Goal: Complete application form

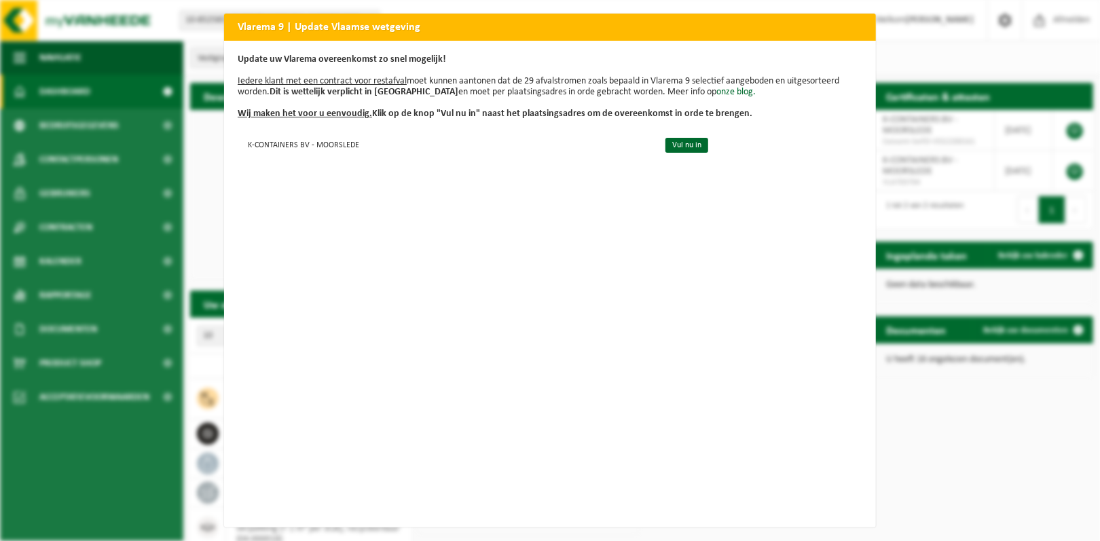
drag, startPoint x: 653, startPoint y: 145, endPoint x: 702, endPoint y: 184, distance: 62.4
click at [666, 146] on link "Vul nu in" at bounding box center [687, 145] width 43 height 15
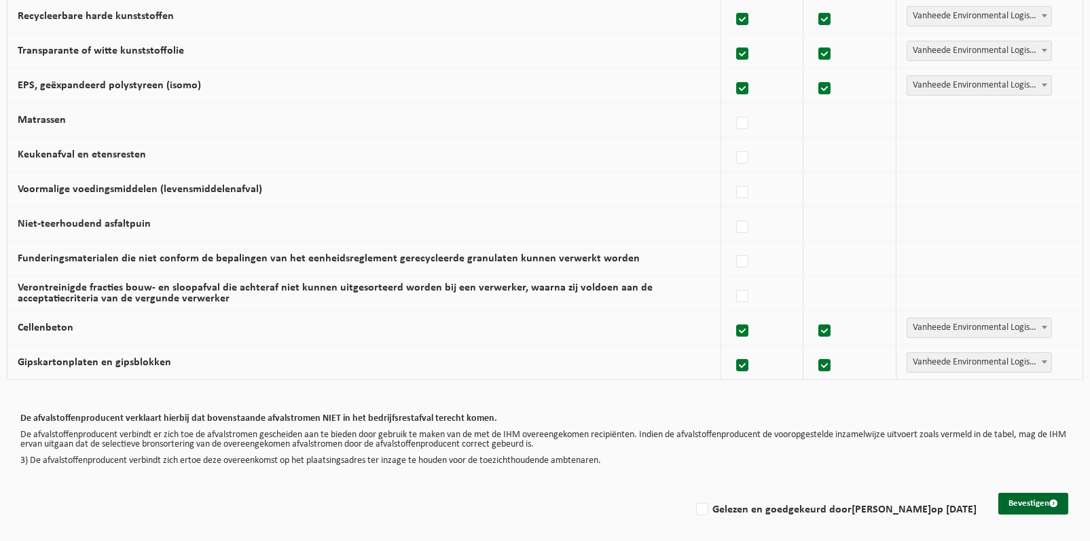
scroll to position [823, 0]
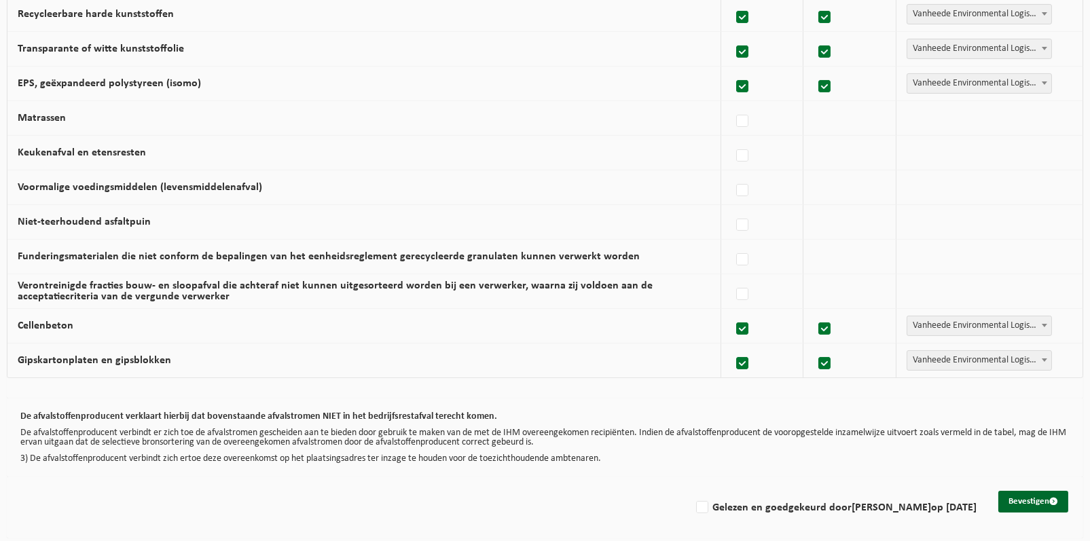
drag, startPoint x: 679, startPoint y: 503, endPoint x: 852, endPoint y: 525, distance: 173.9
click at [693, 503] on label "Gelezen en goedgekeurd door KAREL TRYSSESOONE op 29/08/25" at bounding box center [834, 508] width 283 height 20
click at [691, 491] on input "Gelezen en goedgekeurd door KAREL TRYSSESOONE op 29/08/25" at bounding box center [691, 490] width 1 height 1
checkbox input "true"
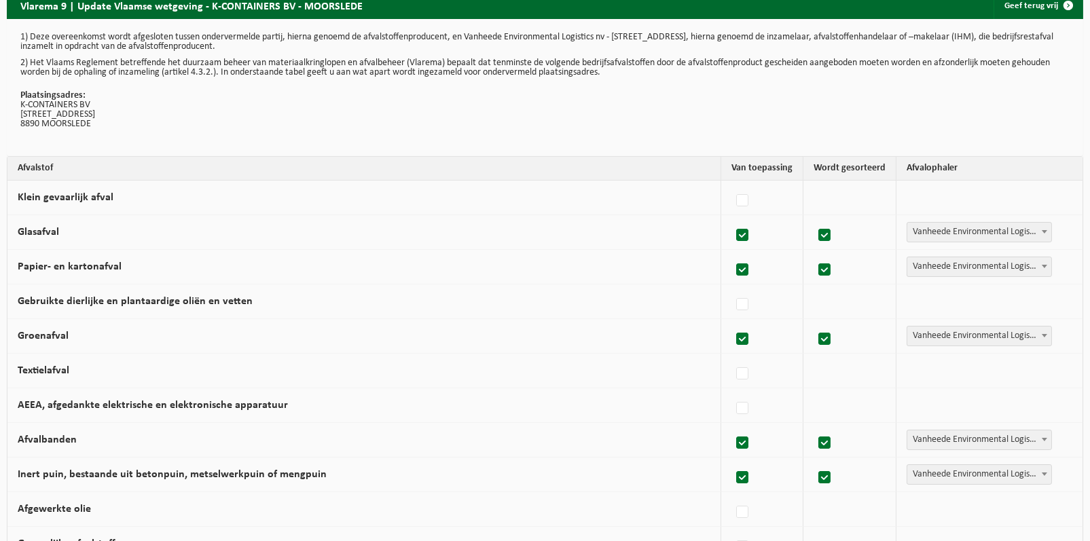
scroll to position [0, 0]
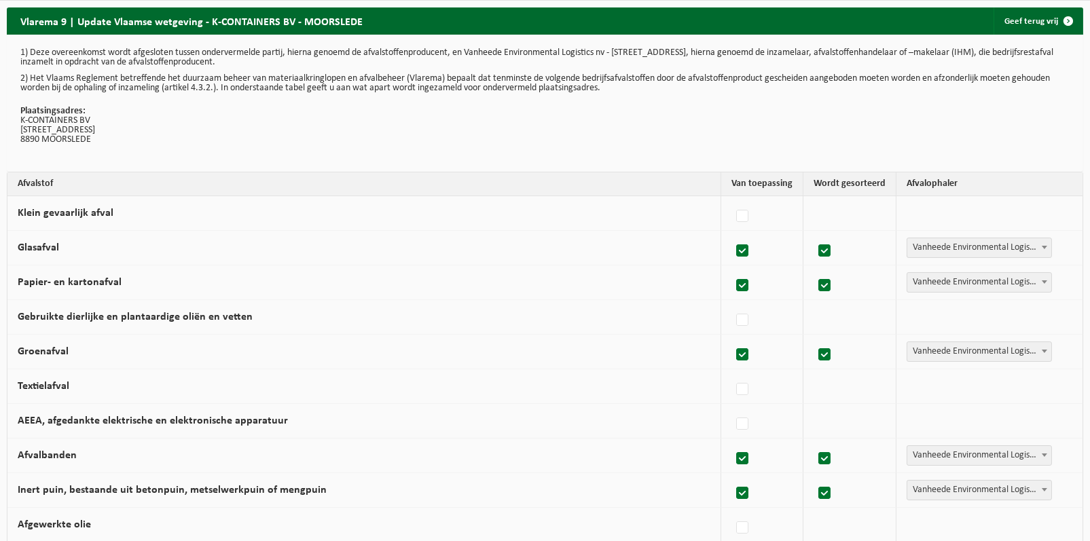
click at [748, 251] on label at bounding box center [743, 251] width 19 height 20
click at [731, 234] on input "Glasafval" at bounding box center [731, 234] width 1 height 1
click at [746, 251] on label at bounding box center [743, 251] width 19 height 20
click at [731, 234] on input "Glasafval" at bounding box center [731, 234] width 1 height 1
checkbox input "true"
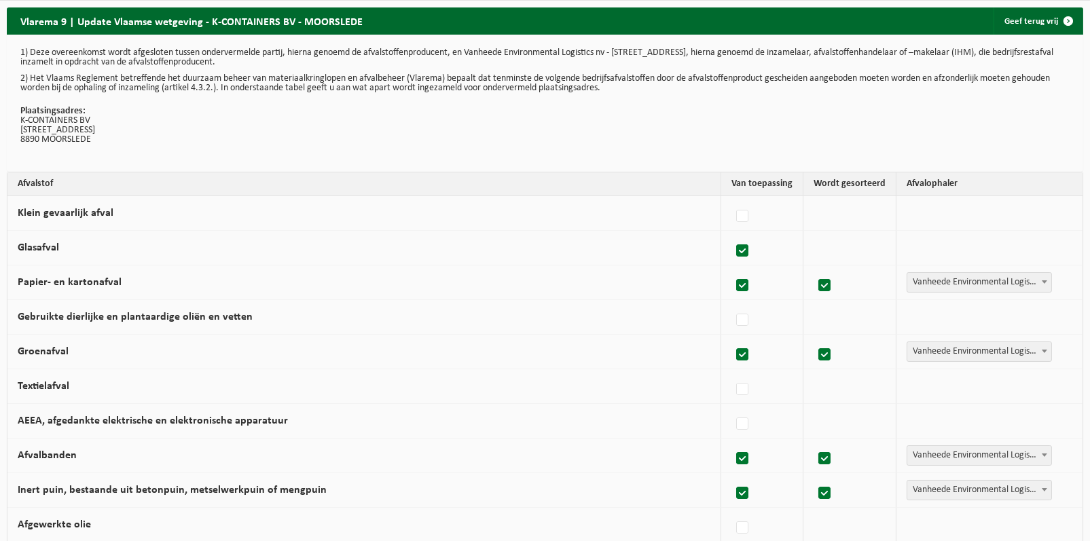
checkbox input "true"
click at [744, 212] on label at bounding box center [743, 216] width 19 height 20
click at [731, 200] on input "Klein gevaarlijk afval" at bounding box center [731, 199] width 1 height 1
checkbox input "true"
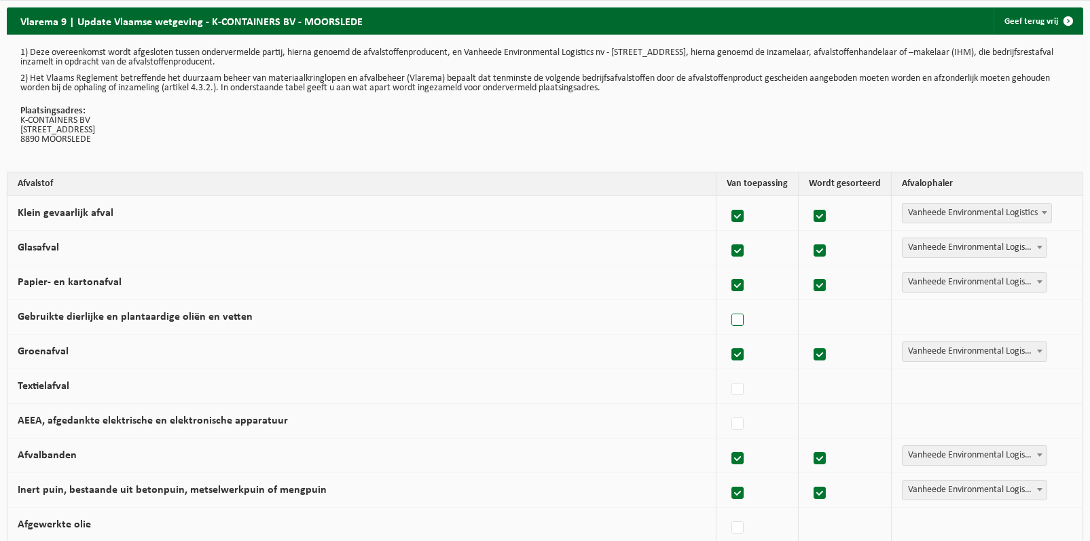
click at [744, 319] on label at bounding box center [738, 320] width 19 height 20
click at [727, 304] on input "Gebruikte dierlijke en plantaardige oliën en vetten" at bounding box center [726, 303] width 1 height 1
checkbox input "true"
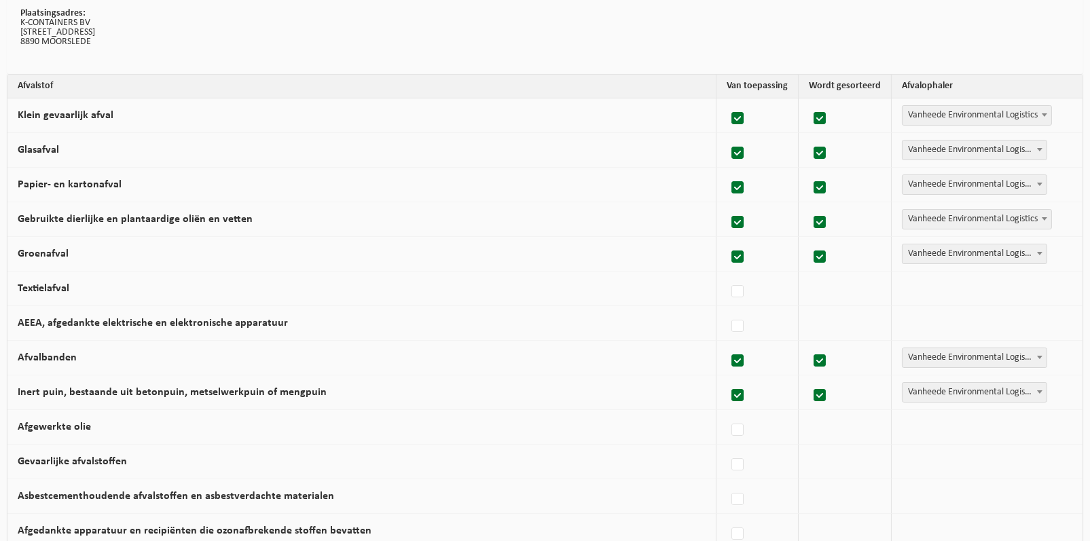
scroll to position [68, 0]
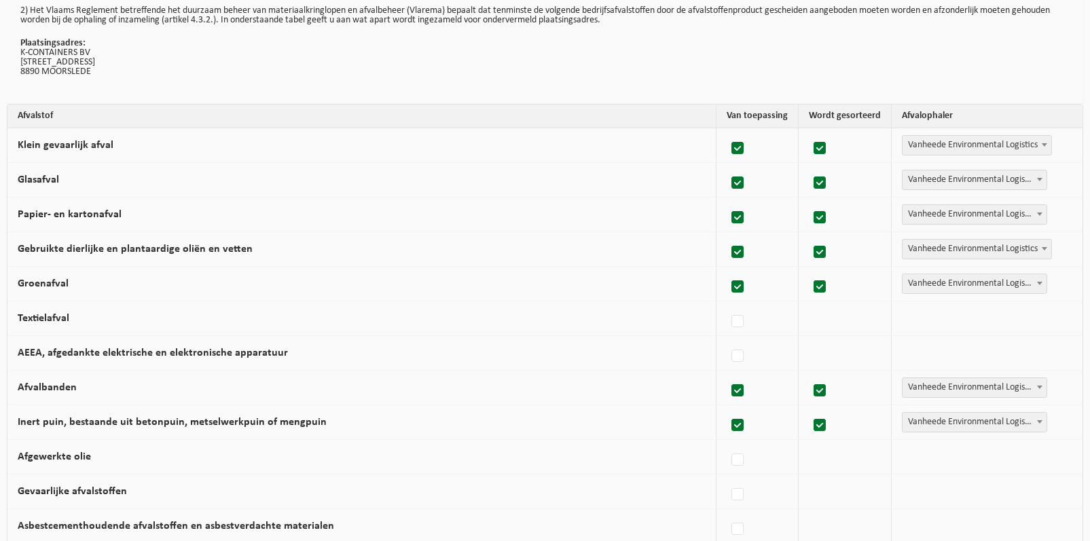
click at [736, 144] on label at bounding box center [738, 149] width 19 height 20
click at [727, 132] on input "Klein gevaarlijk afval" at bounding box center [726, 131] width 1 height 1
click at [742, 149] on label at bounding box center [738, 149] width 19 height 20
click at [727, 132] on input "Klein gevaarlijk afval" at bounding box center [726, 131] width 1 height 1
checkbox input "true"
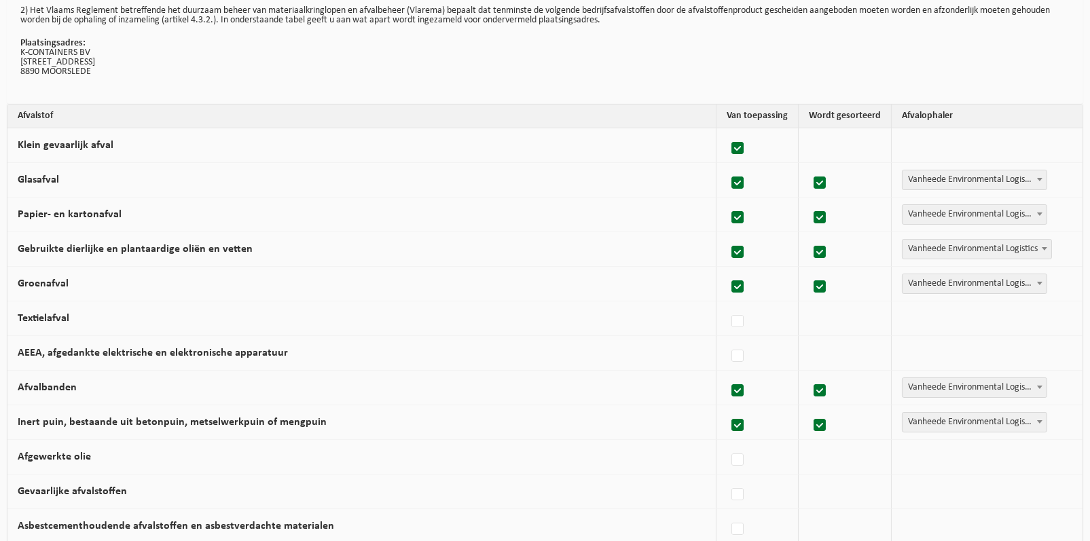
checkbox input "true"
click at [738, 318] on label at bounding box center [738, 322] width 19 height 20
click at [727, 305] on input "Textielafval" at bounding box center [726, 304] width 1 height 1
checkbox input "true"
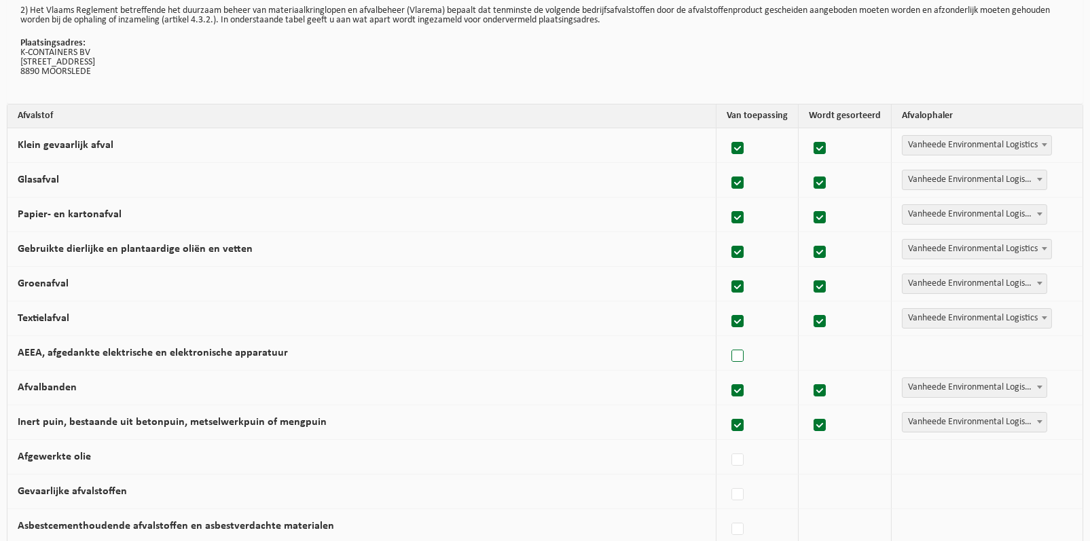
click at [737, 350] on label at bounding box center [738, 356] width 19 height 20
click at [727, 340] on input "AEEA, afgedankte elektrische en elektronische apparatuur" at bounding box center [726, 339] width 1 height 1
checkbox input "true"
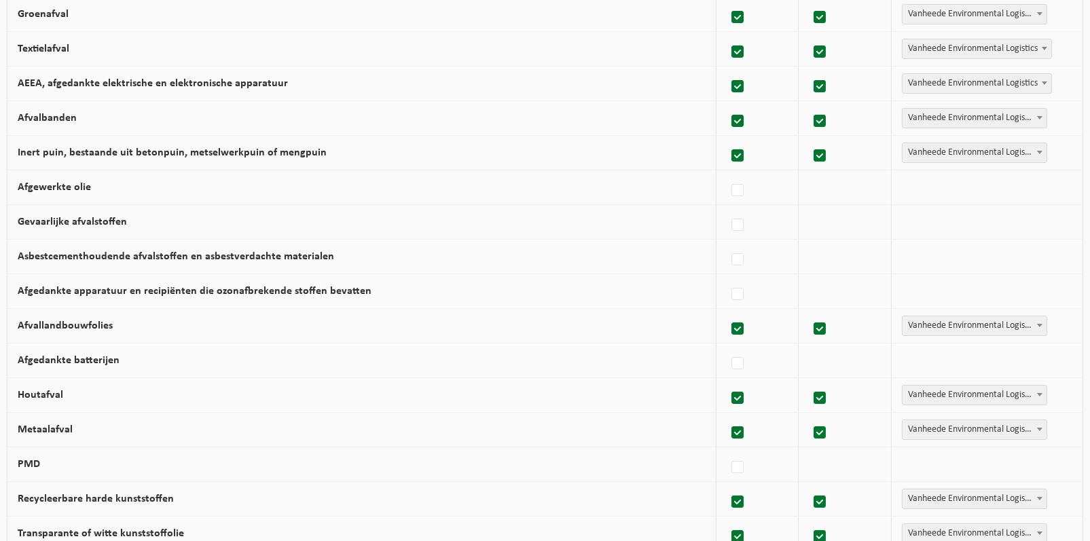
scroll to position [340, 0]
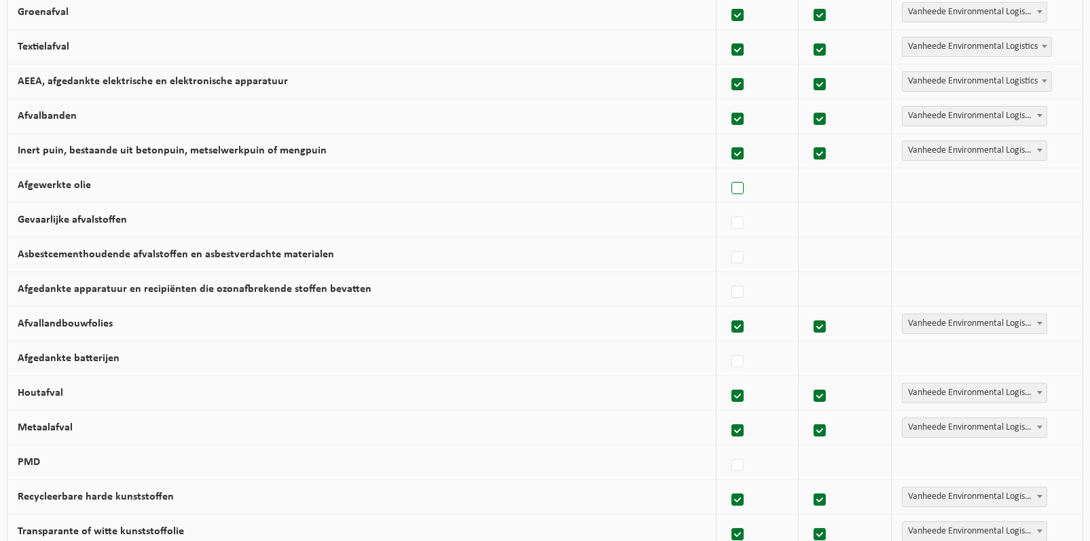
click at [738, 187] on label at bounding box center [738, 189] width 19 height 20
click at [727, 172] on input "Afgewerkte olie" at bounding box center [726, 171] width 1 height 1
checkbox input "true"
click at [736, 215] on label at bounding box center [738, 223] width 19 height 20
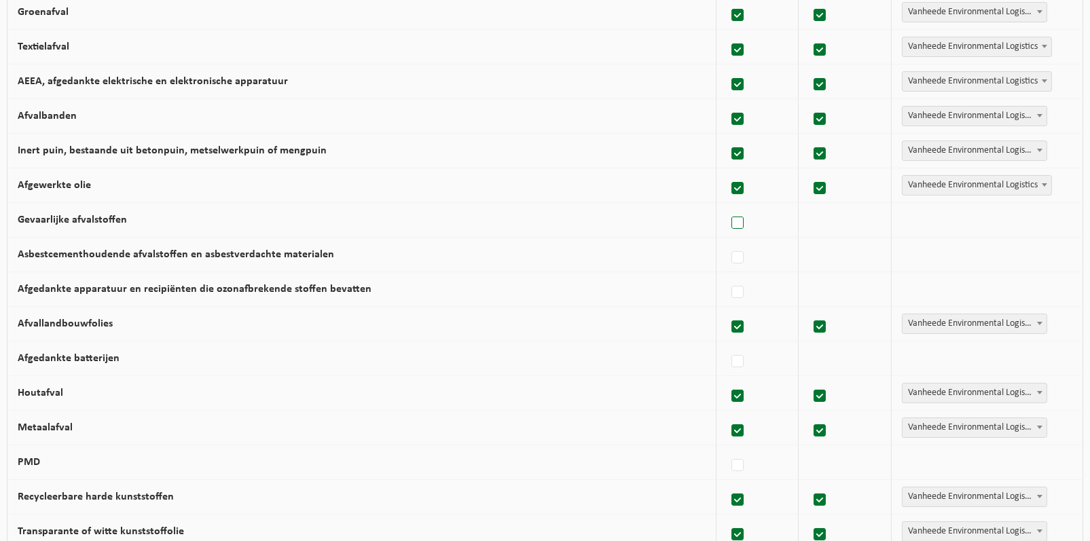
click at [727, 206] on input "Gevaarlijke afvalstoffen" at bounding box center [726, 206] width 1 height 1
checkbox input "true"
click at [740, 248] on label at bounding box center [738, 258] width 19 height 20
click at [727, 241] on input "Asbestcementhoudende afvalstoffen en asbestverdachte materialen" at bounding box center [726, 240] width 1 height 1
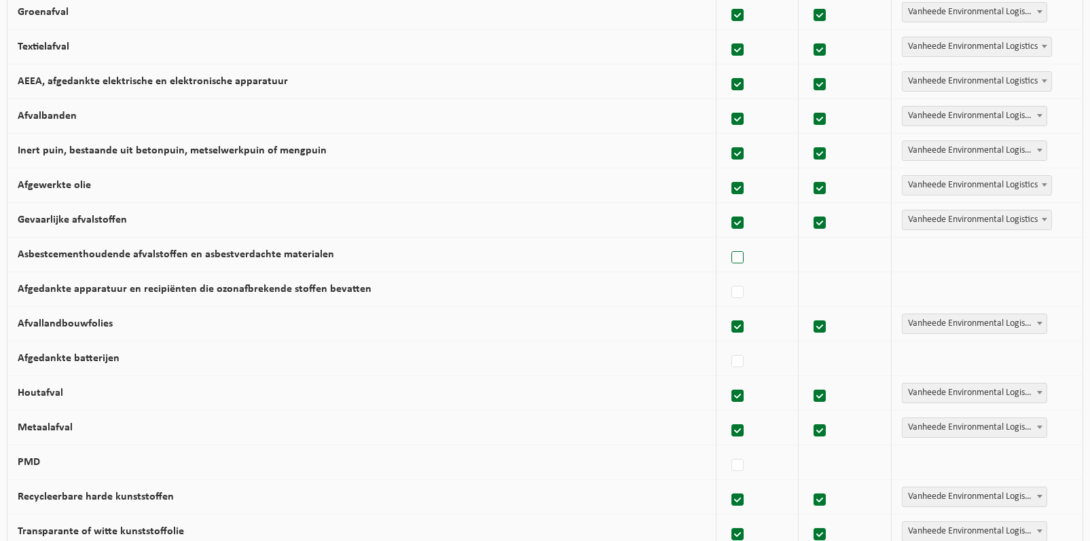
checkbox input "true"
drag, startPoint x: 736, startPoint y: 286, endPoint x: 741, endPoint y: 304, distance: 18.3
click at [738, 286] on label at bounding box center [738, 293] width 19 height 20
click at [727, 276] on input "Afgedankte apparatuur en recipiënten die ozonafbrekende stoffen bevatten" at bounding box center [726, 275] width 1 height 1
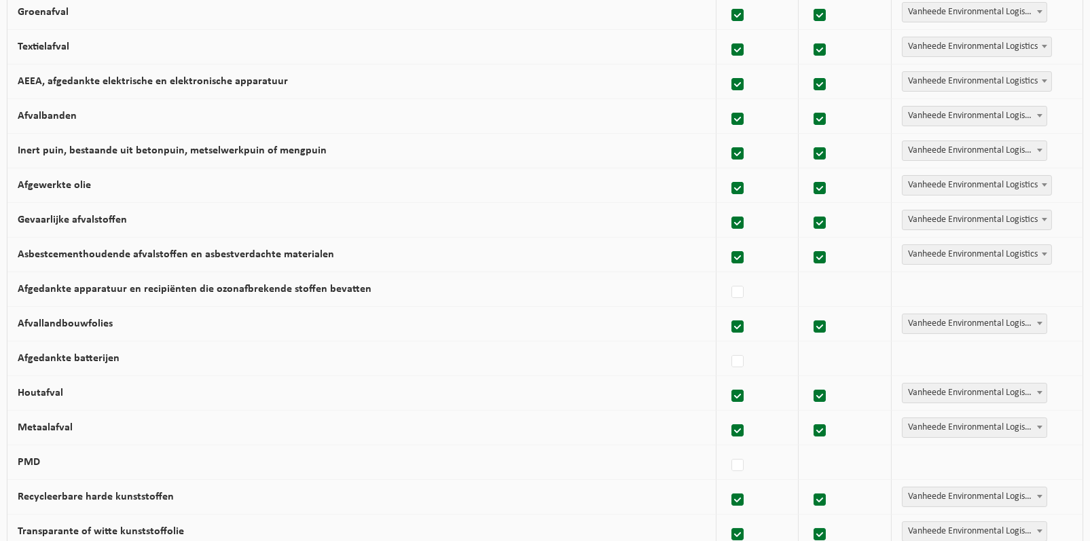
checkbox input "true"
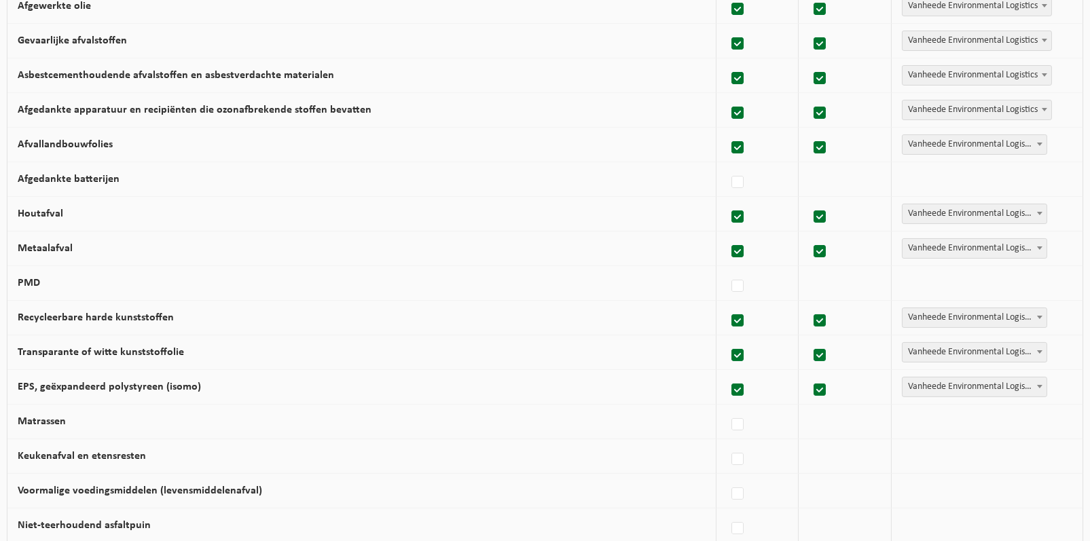
scroll to position [543, 0]
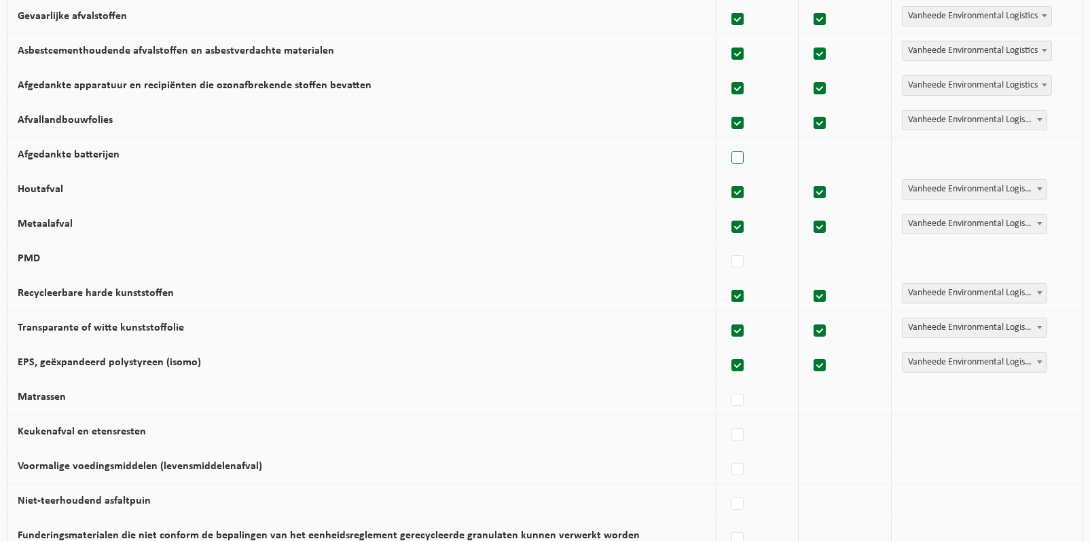
click at [735, 164] on label at bounding box center [738, 158] width 19 height 20
click at [727, 141] on input "Afgedankte batterijen" at bounding box center [726, 141] width 1 height 1
checkbox input "true"
click at [740, 255] on label at bounding box center [738, 262] width 19 height 20
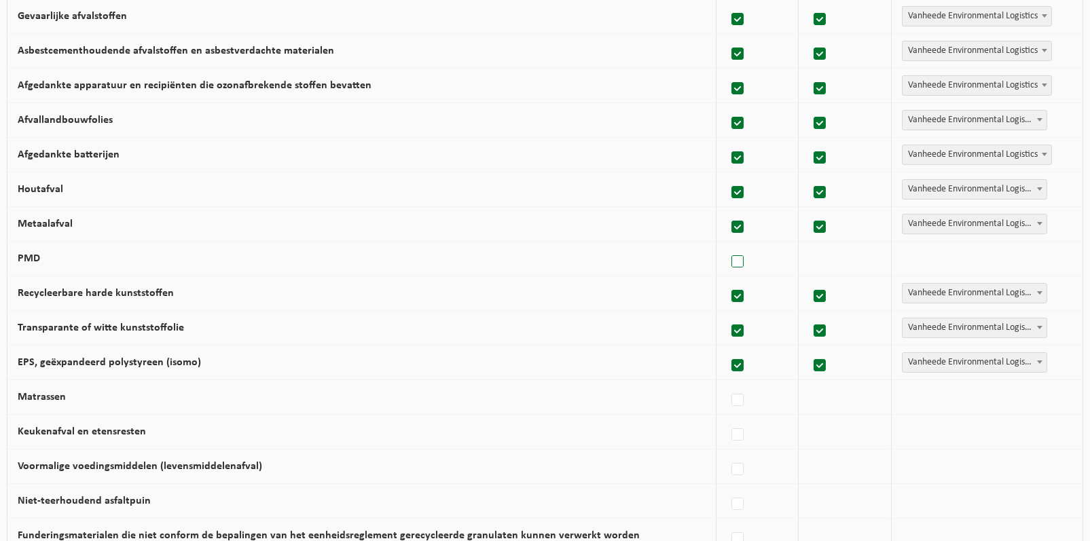
click at [727, 245] on input "PMD" at bounding box center [726, 245] width 1 height 1
checkbox input "true"
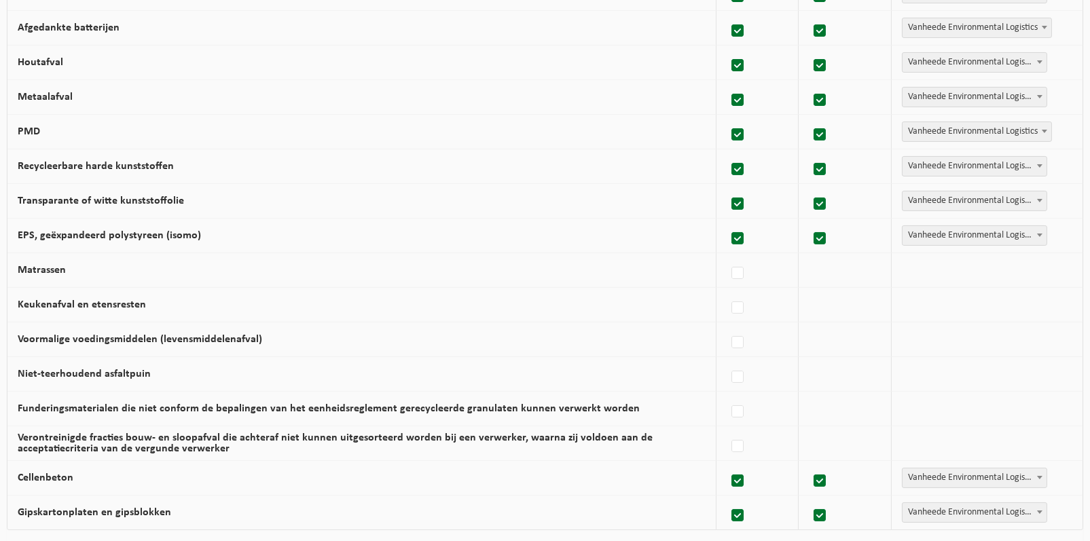
scroll to position [679, 0]
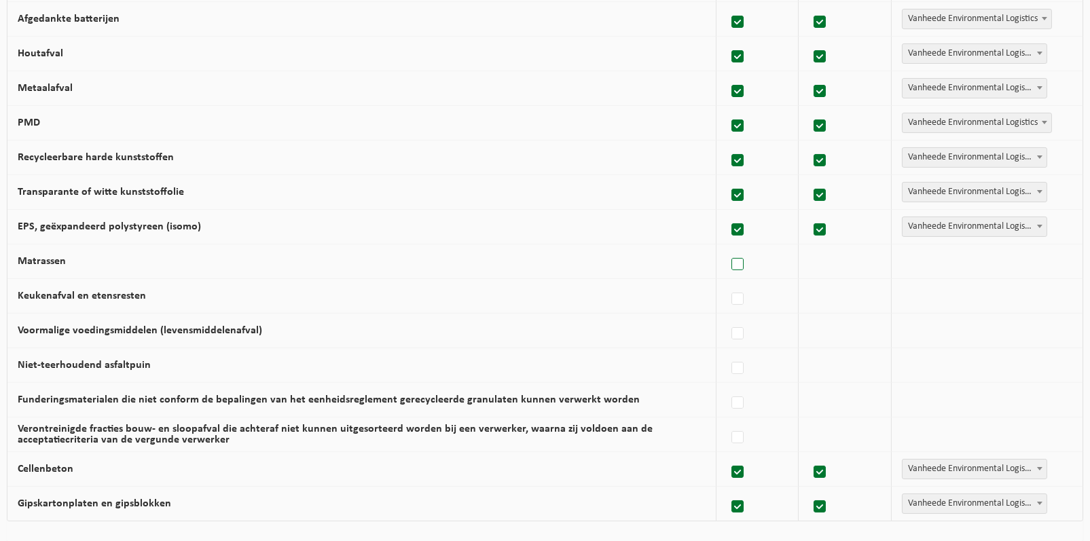
click at [738, 261] on label at bounding box center [738, 265] width 19 height 20
click at [727, 248] on input "Matrassen" at bounding box center [726, 247] width 1 height 1
checkbox input "true"
click at [740, 293] on label at bounding box center [738, 299] width 19 height 20
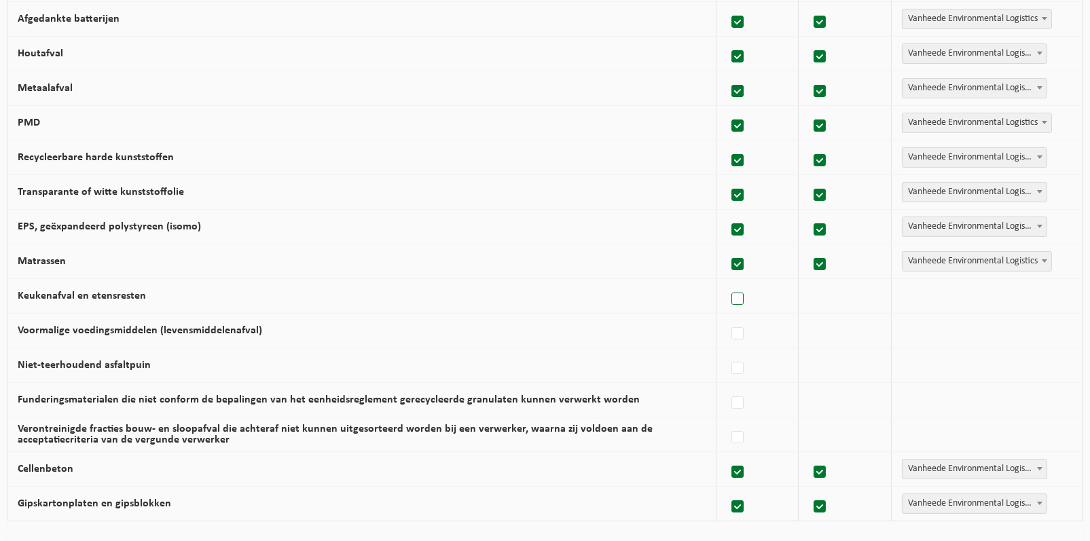
click at [727, 283] on input "Keukenafval en etensresten" at bounding box center [726, 282] width 1 height 1
checkbox input "true"
click at [740, 327] on label at bounding box center [738, 334] width 19 height 20
click at [727, 317] on input "Voormalige voedingsmiddelen (levensmiddelenafval)" at bounding box center [726, 317] width 1 height 1
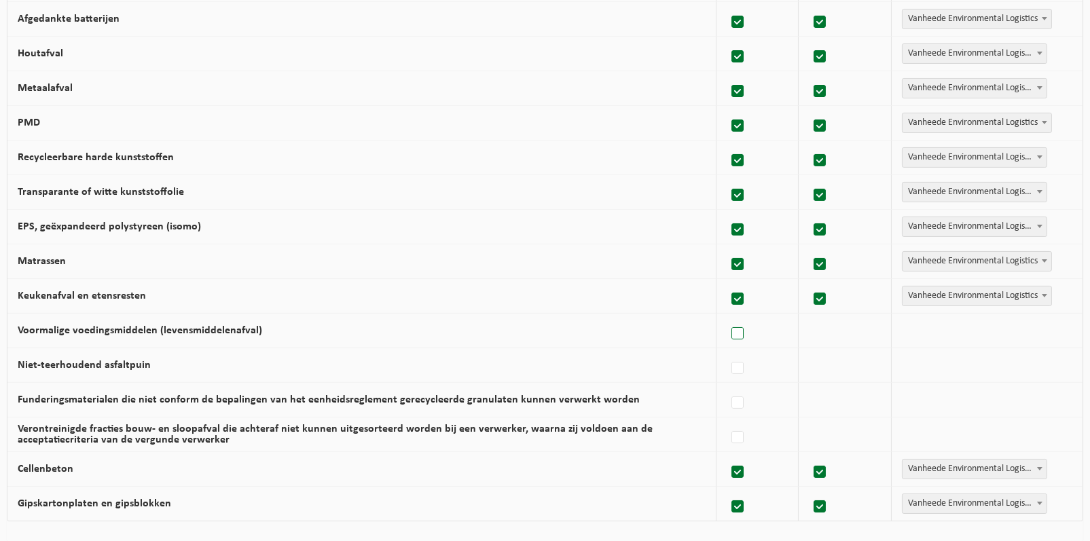
checkbox input "true"
click at [742, 360] on label at bounding box center [738, 369] width 19 height 20
click at [727, 352] on input "Niet-teerhoudend asfaltpuin" at bounding box center [726, 351] width 1 height 1
checkbox input "true"
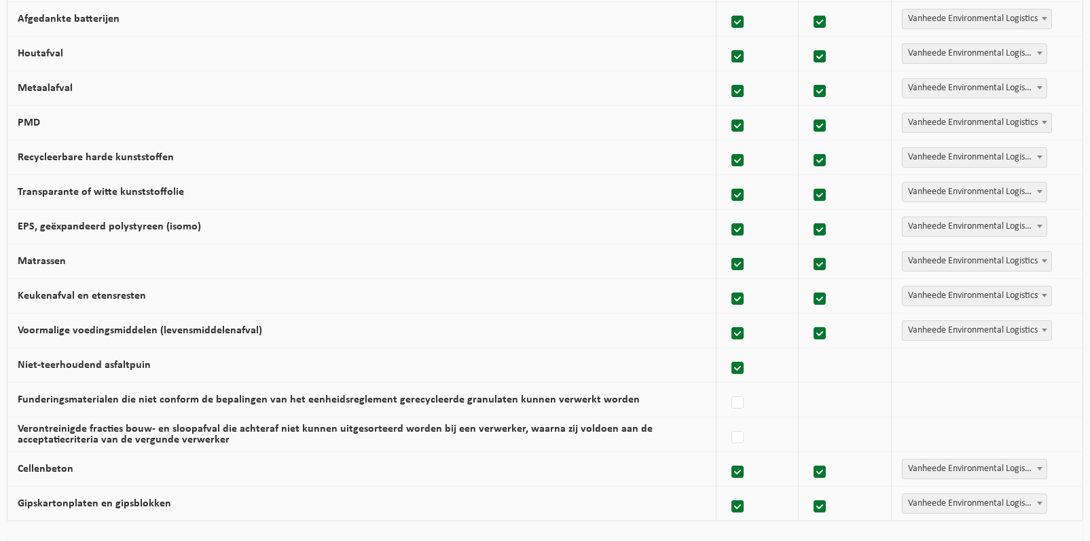
checkbox input "true"
click at [740, 398] on label at bounding box center [738, 403] width 19 height 20
click at [727, 386] on input "Funderingsmaterialen die niet conform de bepalingen van het eenheidsreglement g…" at bounding box center [726, 386] width 1 height 1
checkbox input "true"
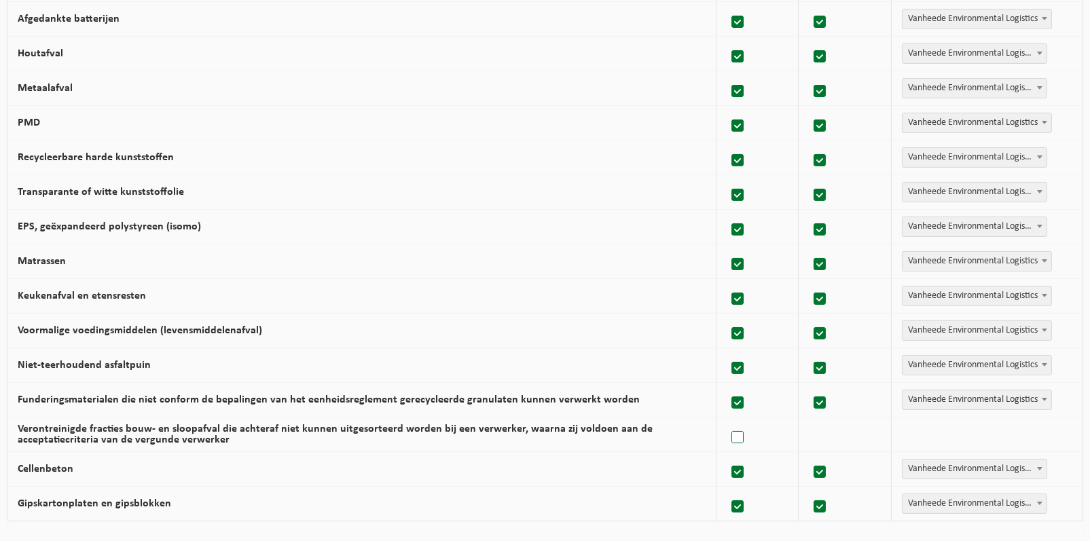
click at [742, 430] on label at bounding box center [738, 438] width 19 height 20
click at [727, 421] on input "Verontreinigde fracties bouw- en sloopafval die achteraf niet kunnen uitgesorte…" at bounding box center [726, 420] width 1 height 1
checkbox input "true"
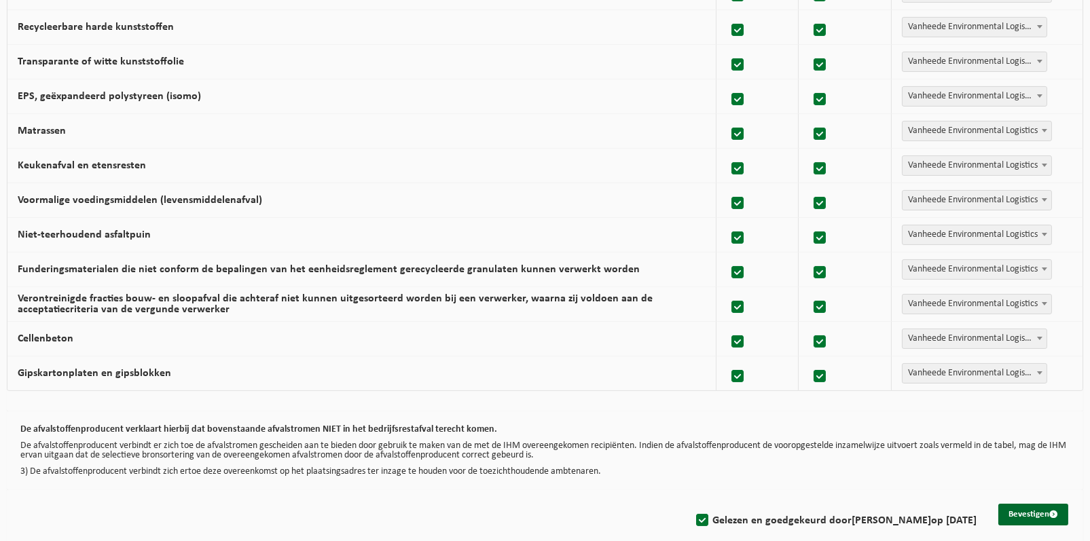
scroll to position [823, 0]
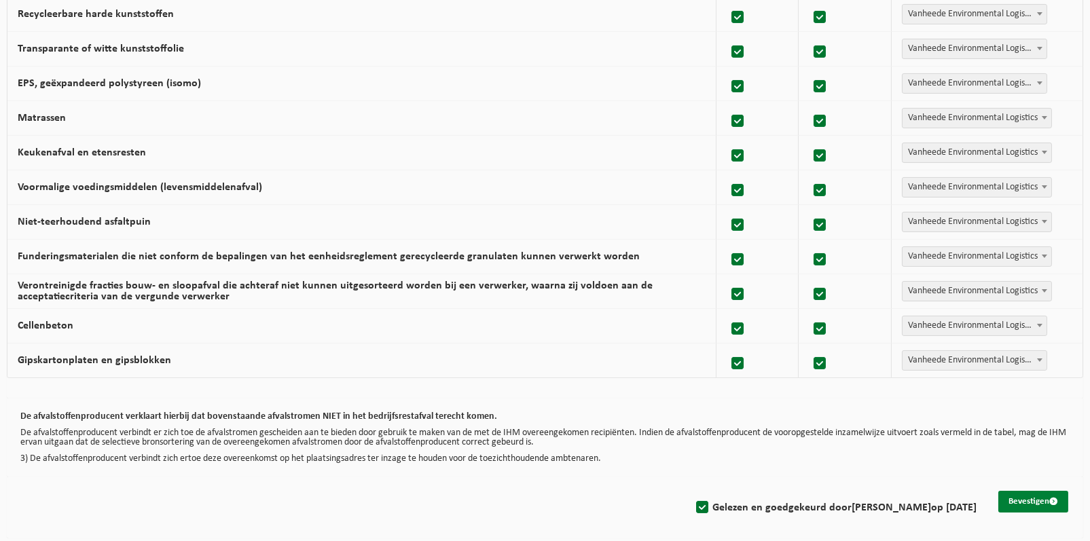
click at [1019, 498] on button "Bevestigen" at bounding box center [1033, 502] width 70 height 22
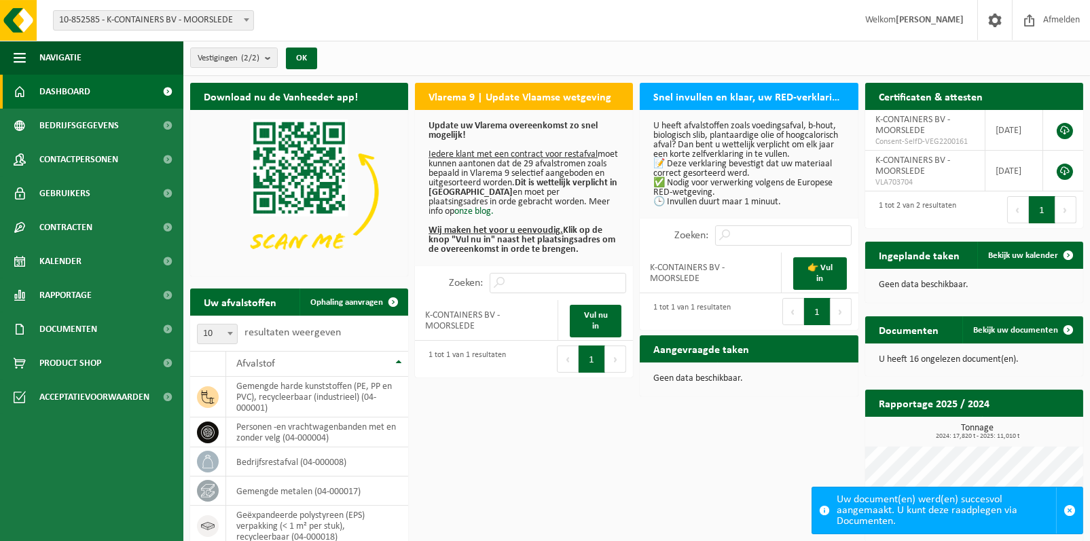
drag, startPoint x: 1051, startPoint y: 15, endPoint x: 954, endPoint y: 91, distance: 123.4
click at [1051, 15] on span "Afmelden" at bounding box center [1061, 20] width 43 height 40
